Goal: Task Accomplishment & Management: Manage account settings

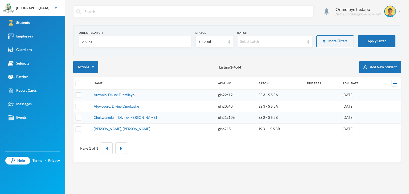
click at [146, 41] on input "divine" at bounding box center [135, 42] width 107 height 12
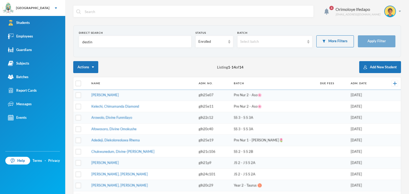
type input "destiny"
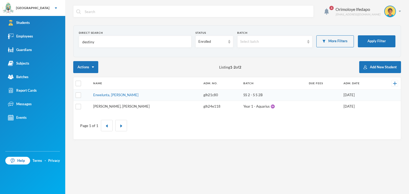
click at [142, 106] on link "[PERSON_NAME], [PERSON_NAME]" at bounding box center [121, 106] width 56 height 4
click at [137, 96] on link "Enwelunta, [PERSON_NAME]" at bounding box center [115, 95] width 45 height 4
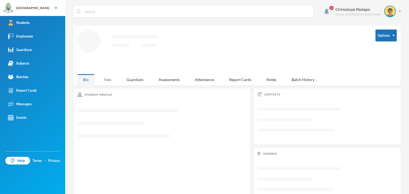
click at [109, 76] on div "Fees" at bounding box center [107, 79] width 19 height 11
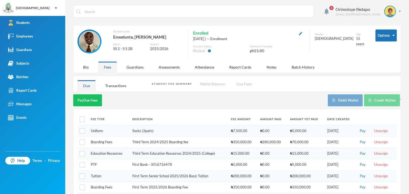
scroll to position [53, 0]
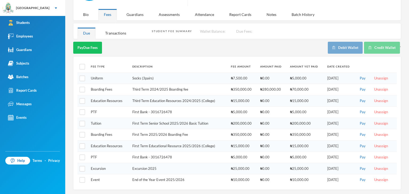
click at [89, 65] on th "Fee Type" at bounding box center [109, 67] width 42 height 12
click at [81, 102] on input "checkbox" at bounding box center [83, 101] width 6 height 6
checkbox input "true"
click at [83, 91] on input "checkbox" at bounding box center [83, 90] width 6 height 6
checkbox input "true"
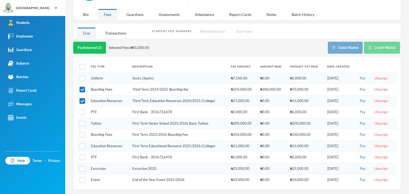
click at [76, 83] on div "Fee Type Description Fee Amount Amount Paid Amount Yet Paid Date Created Unifor…" at bounding box center [237, 123] width 328 height 134
click at [84, 78] on input "checkbox" at bounding box center [83, 79] width 6 height 6
checkbox input "true"
click at [82, 178] on input "checkbox" at bounding box center [83, 181] width 6 height 6
checkbox input "true"
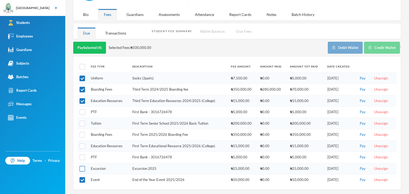
click at [82, 170] on input "checkbox" at bounding box center [83, 169] width 6 height 6
checkbox input "true"
click at [83, 156] on input "checkbox" at bounding box center [83, 158] width 6 height 6
checkbox input "true"
click at [81, 146] on input "checkbox" at bounding box center [83, 147] width 6 height 6
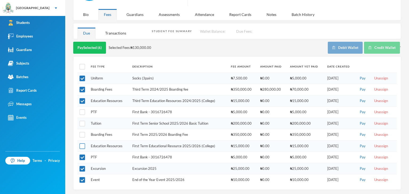
checkbox input "true"
click at [85, 133] on td at bounding box center [82, 134] width 11 height 11
click at [83, 133] on input "checkbox" at bounding box center [83, 135] width 6 height 6
checkbox input "true"
click at [85, 123] on td at bounding box center [82, 123] width 11 height 11
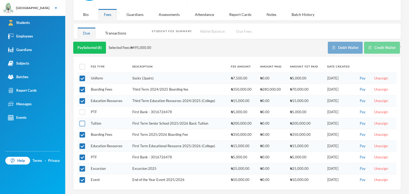
click at [82, 122] on input "checkbox" at bounding box center [83, 124] width 6 height 6
checkbox input "true"
click at [84, 113] on input "checkbox" at bounding box center [83, 113] width 6 height 6
checkbox input "true"
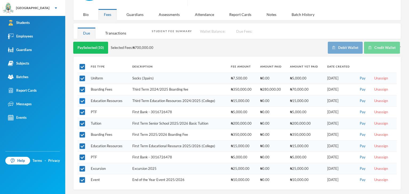
click at [82, 99] on input "checkbox" at bounding box center [83, 101] width 6 height 6
checkbox input "false"
click at [83, 88] on input "checkbox" at bounding box center [83, 90] width 6 height 6
checkbox input "false"
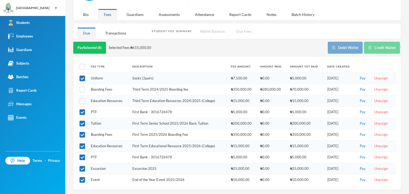
click at [83, 81] on td at bounding box center [82, 78] width 11 height 11
click at [83, 77] on input "checkbox" at bounding box center [83, 79] width 6 height 6
checkbox input "false"
click at [185, 163] on td "Excursion 2025" at bounding box center [179, 168] width 99 height 11
